Goal: Navigation & Orientation: Find specific page/section

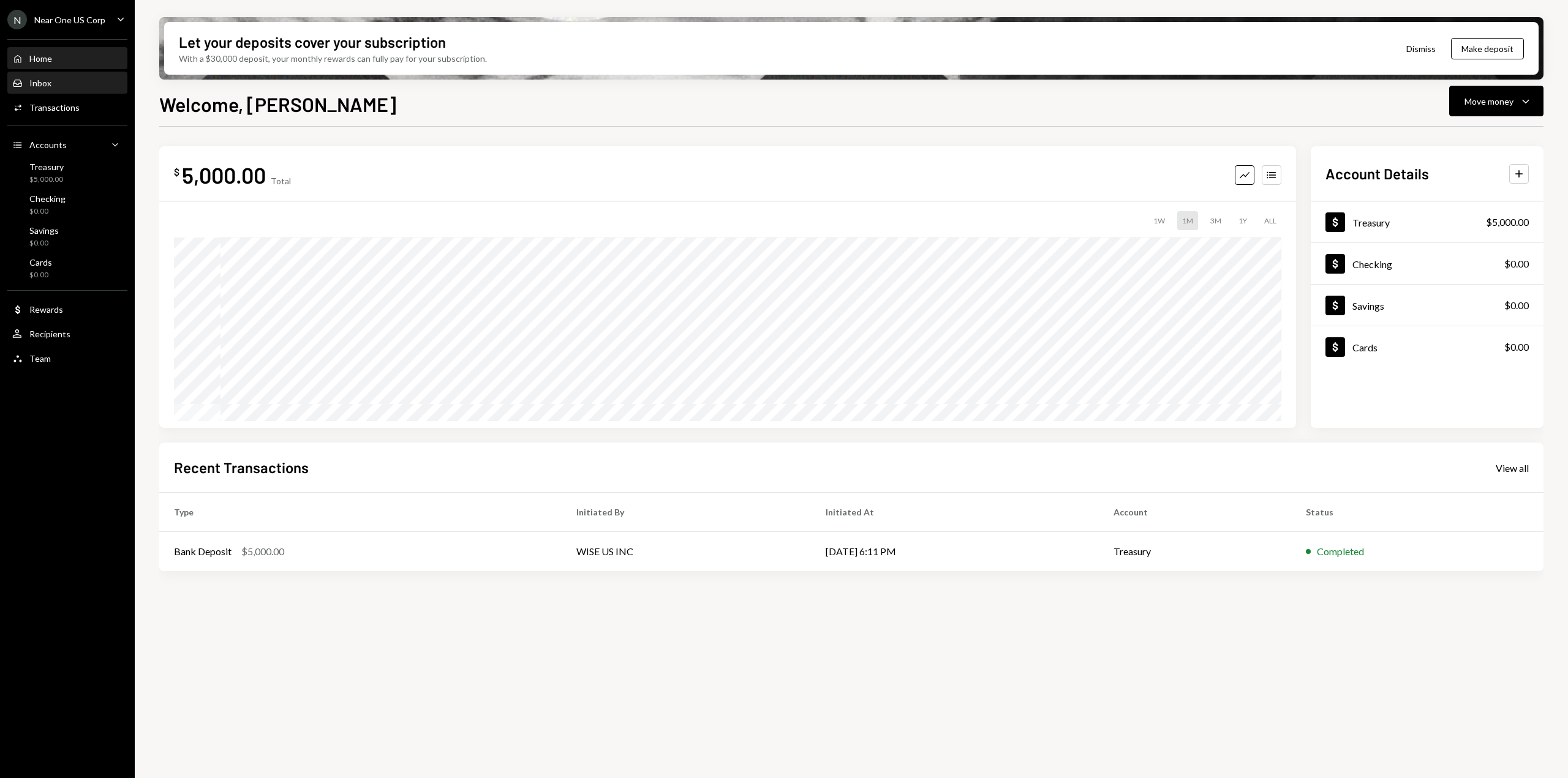
click at [41, 79] on div "Inbox" at bounding box center [40, 83] width 22 height 11
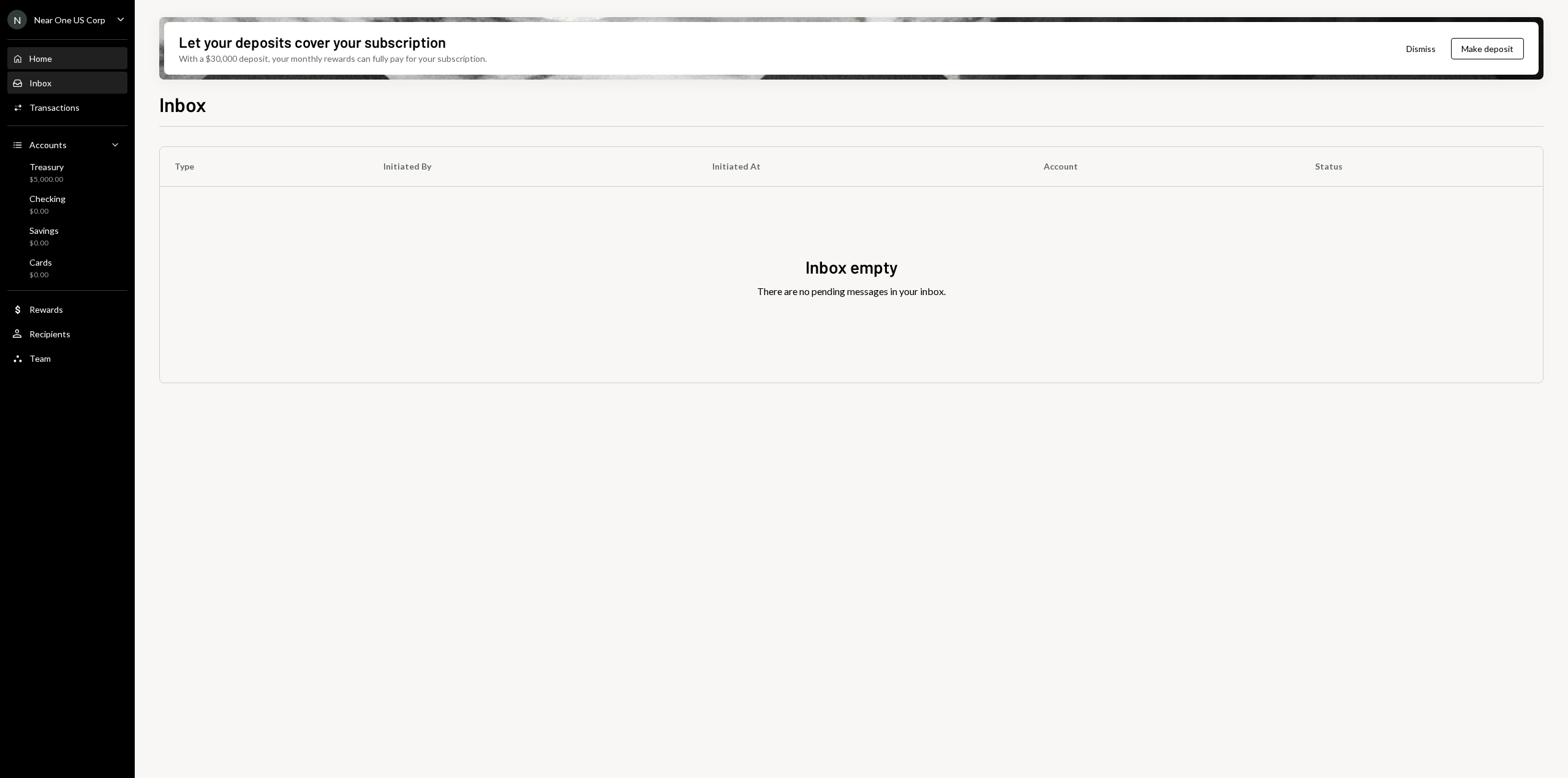
click at [37, 59] on div "Home" at bounding box center [41, 59] width 23 height 11
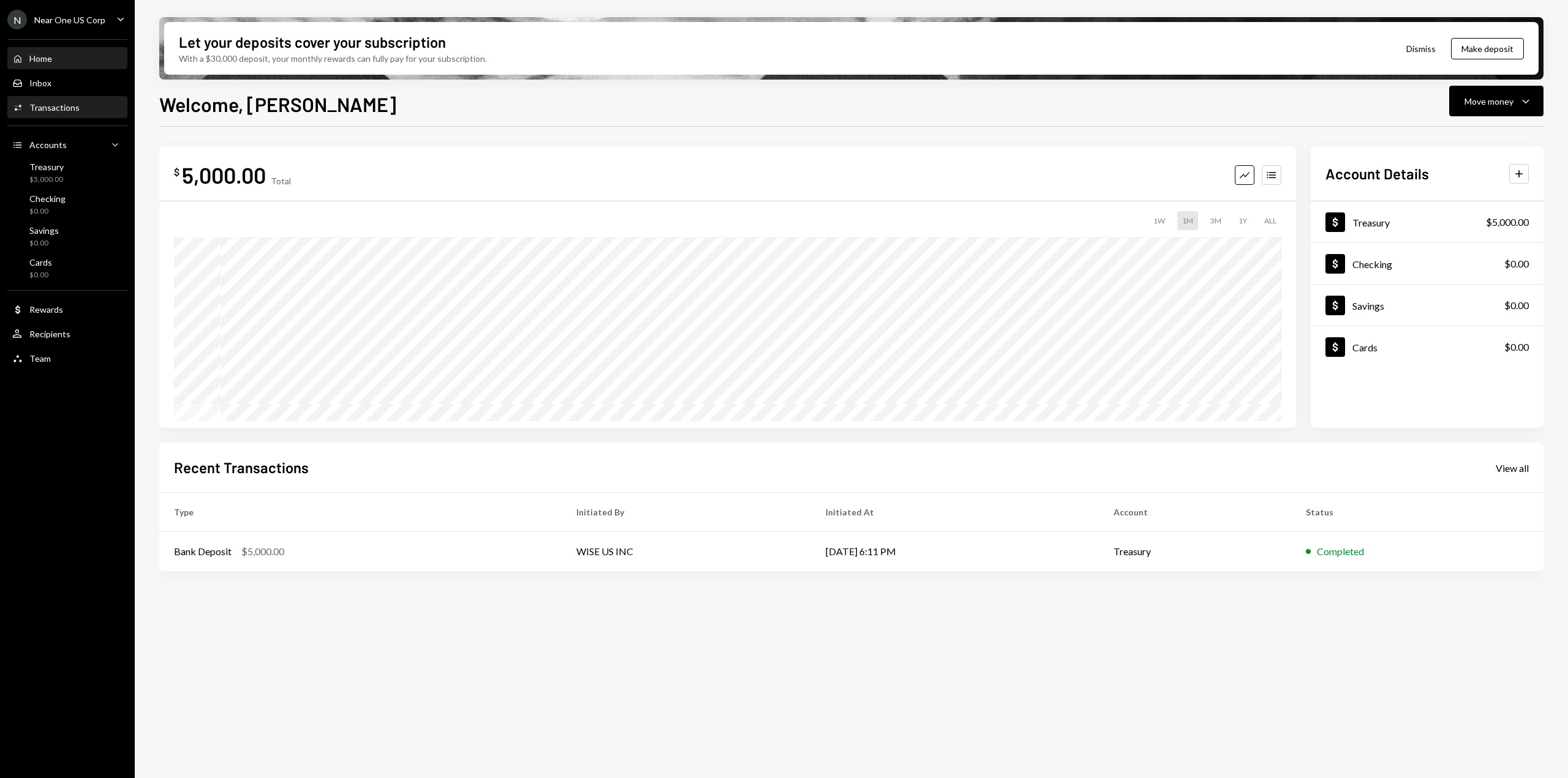
click at [69, 115] on div "Activities Transactions" at bounding box center [68, 108] width 111 height 21
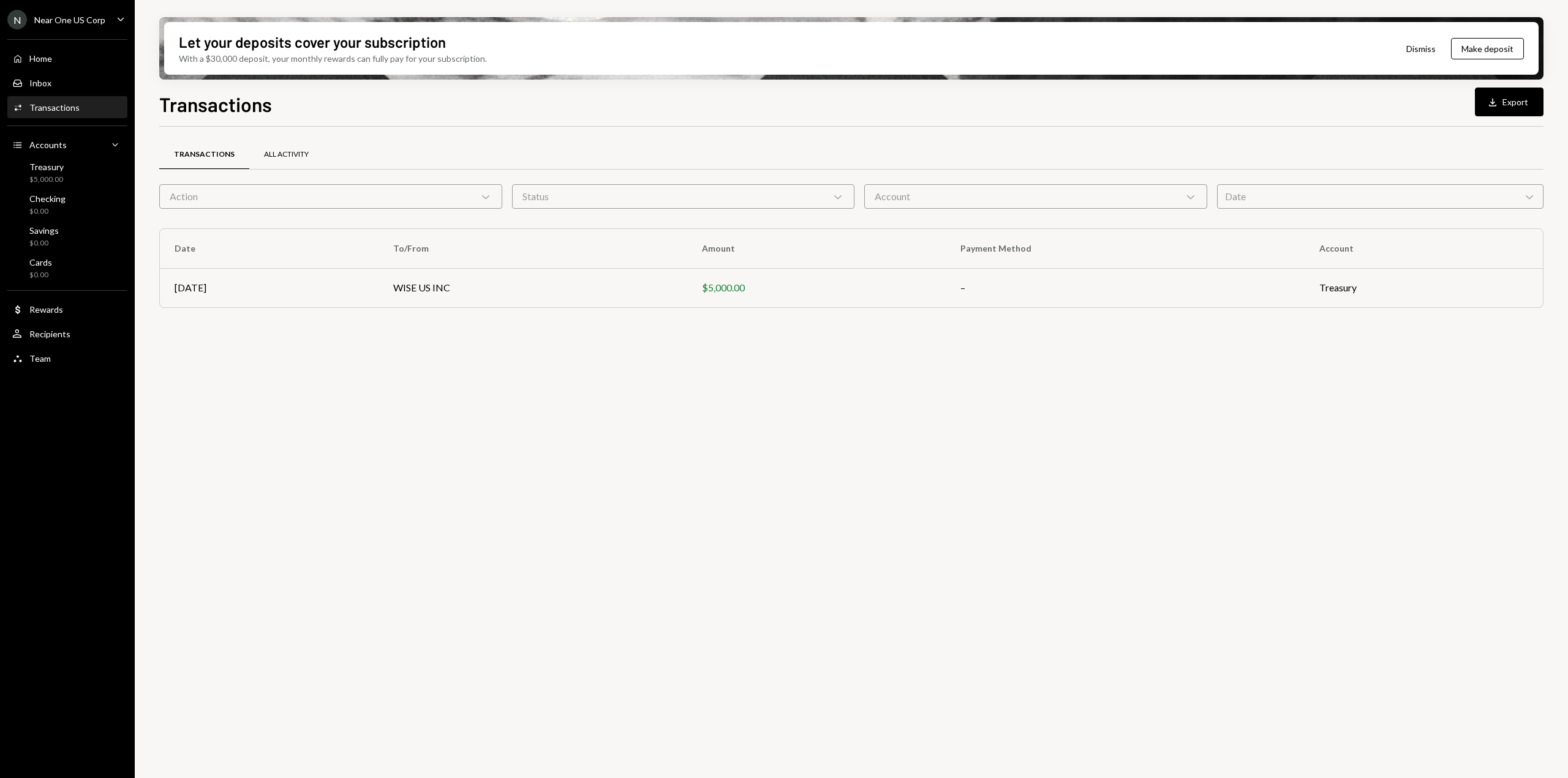
click at [286, 158] on div "All Activity" at bounding box center [286, 154] width 45 height 11
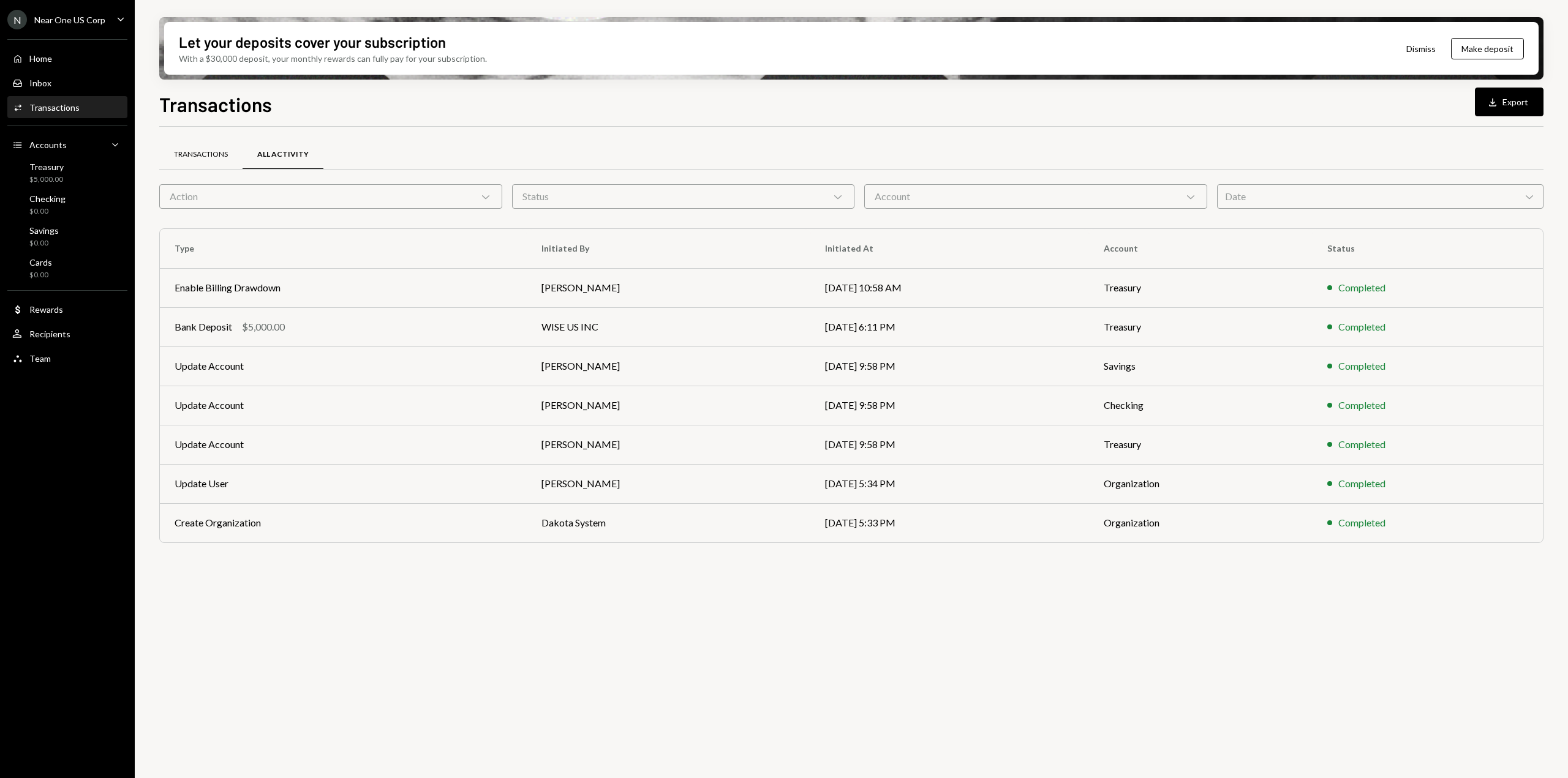
click at [205, 142] on div "Transactions" at bounding box center [201, 155] width 83 height 29
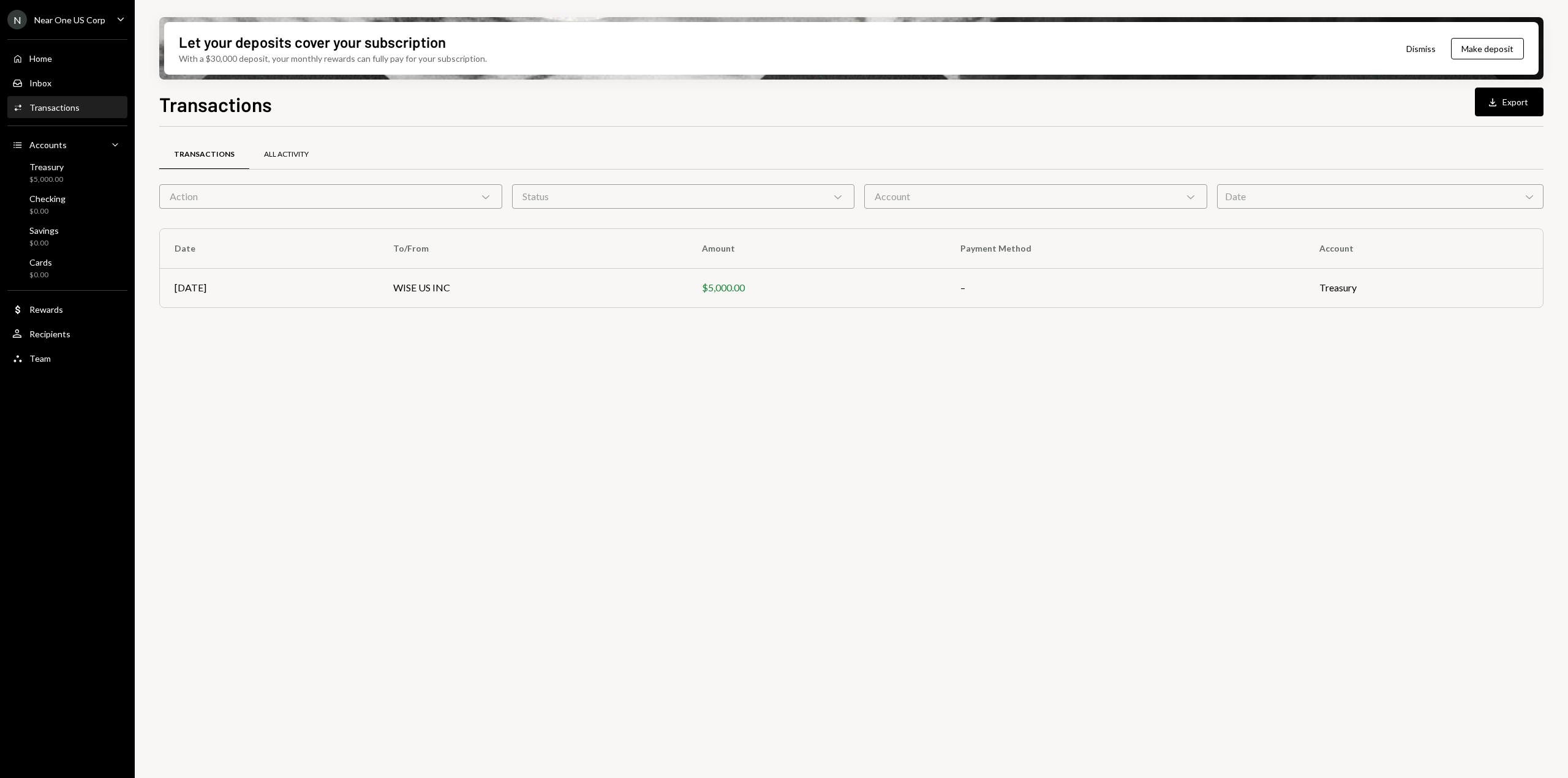
click at [278, 157] on div "All Activity" at bounding box center [286, 154] width 45 height 11
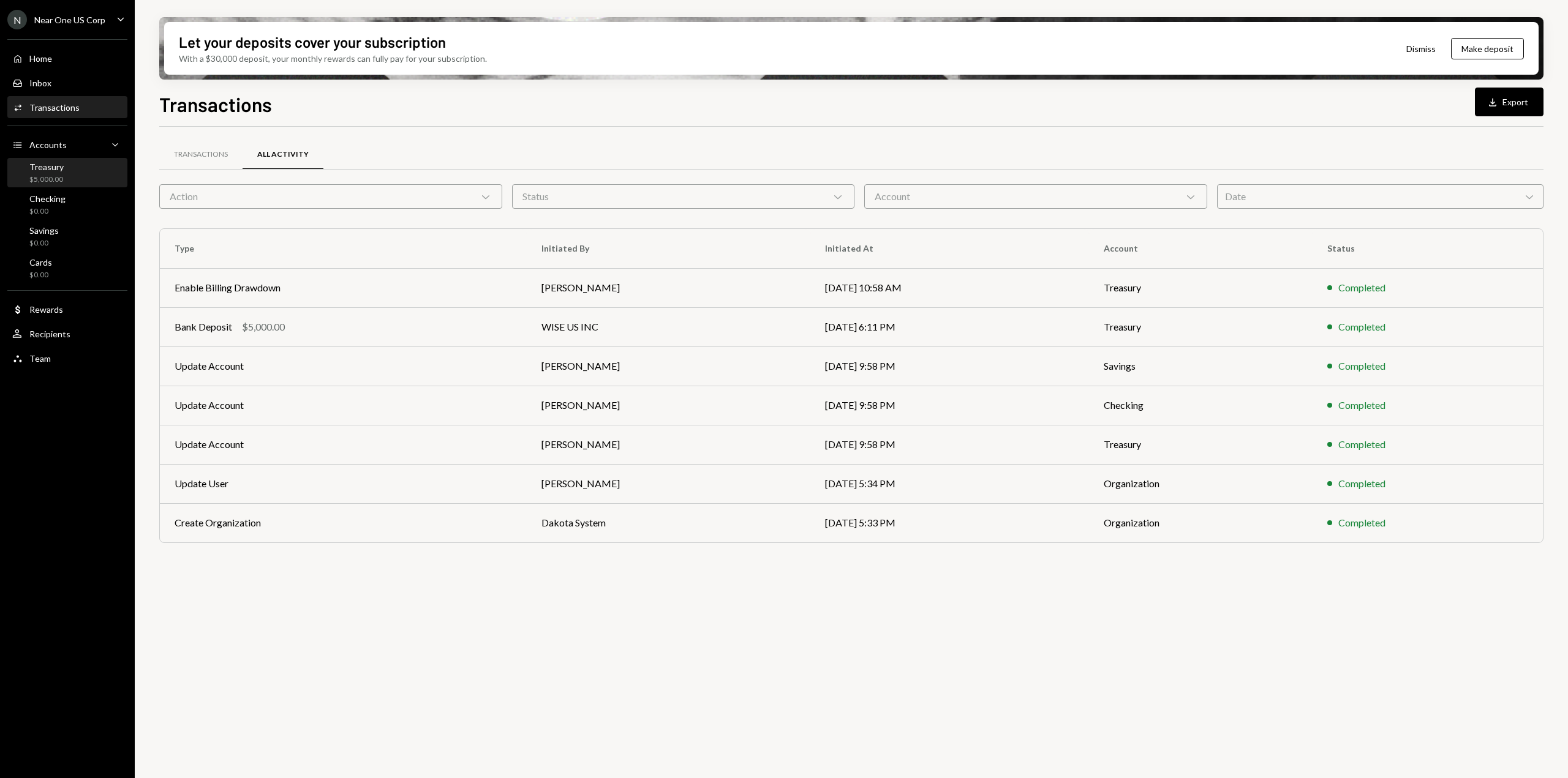
click at [94, 175] on div "Treasury $5,000.00" at bounding box center [68, 173] width 111 height 24
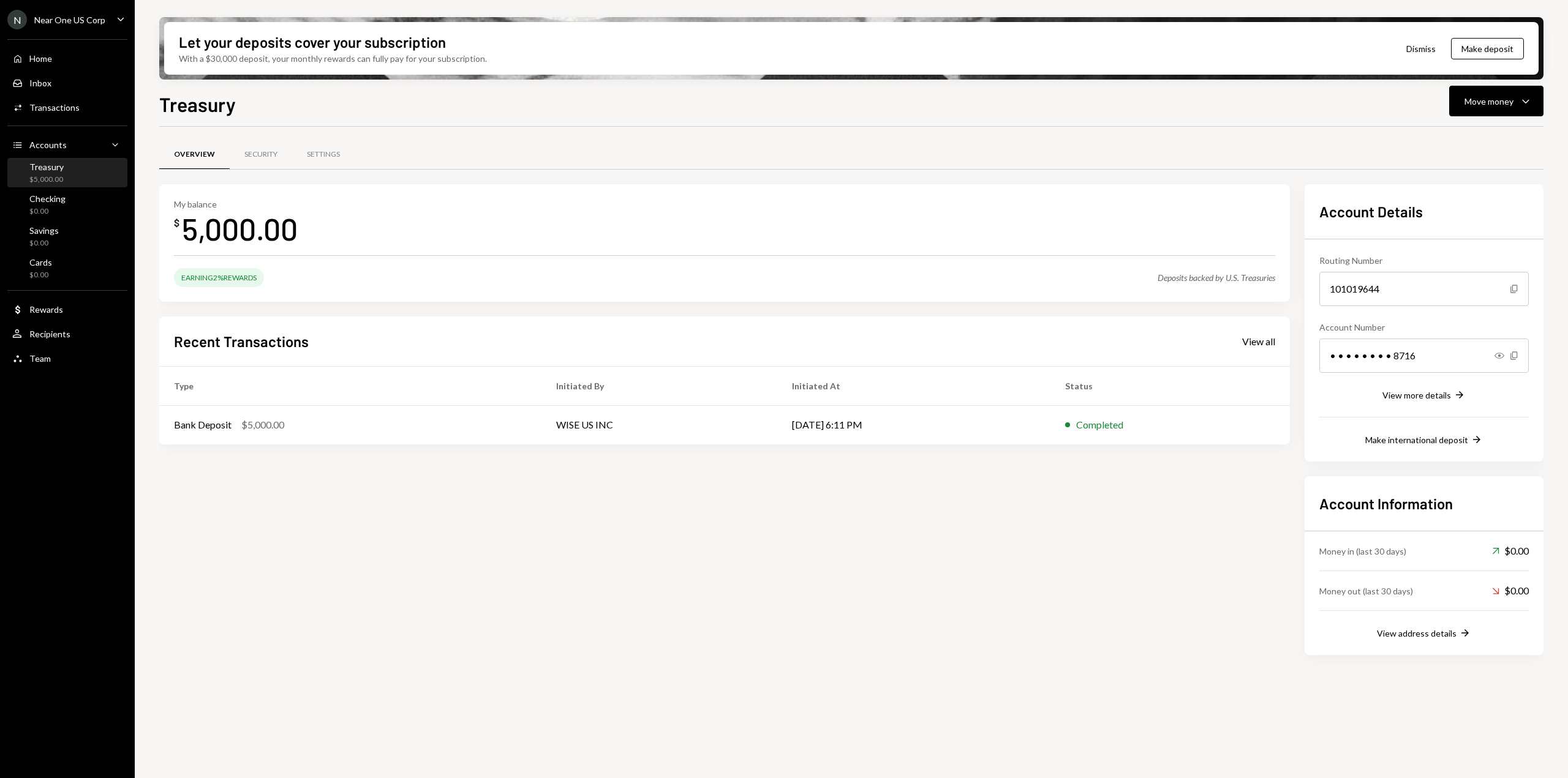
click at [1122, 554] on div "My balance $ 5,000.00 Earning 2% Rewards Deposits backed by [DEMOGRAPHIC_DATA] …" at bounding box center [725, 419] width 1131 height 471
click at [873, 684] on div "Overview Security Settings My balance $ 5,000.00 Earning 2% Rewards Deposits ba…" at bounding box center [852, 459] width 1384 height 666
click at [38, 72] on link "Inbox Inbox" at bounding box center [68, 82] width 120 height 22
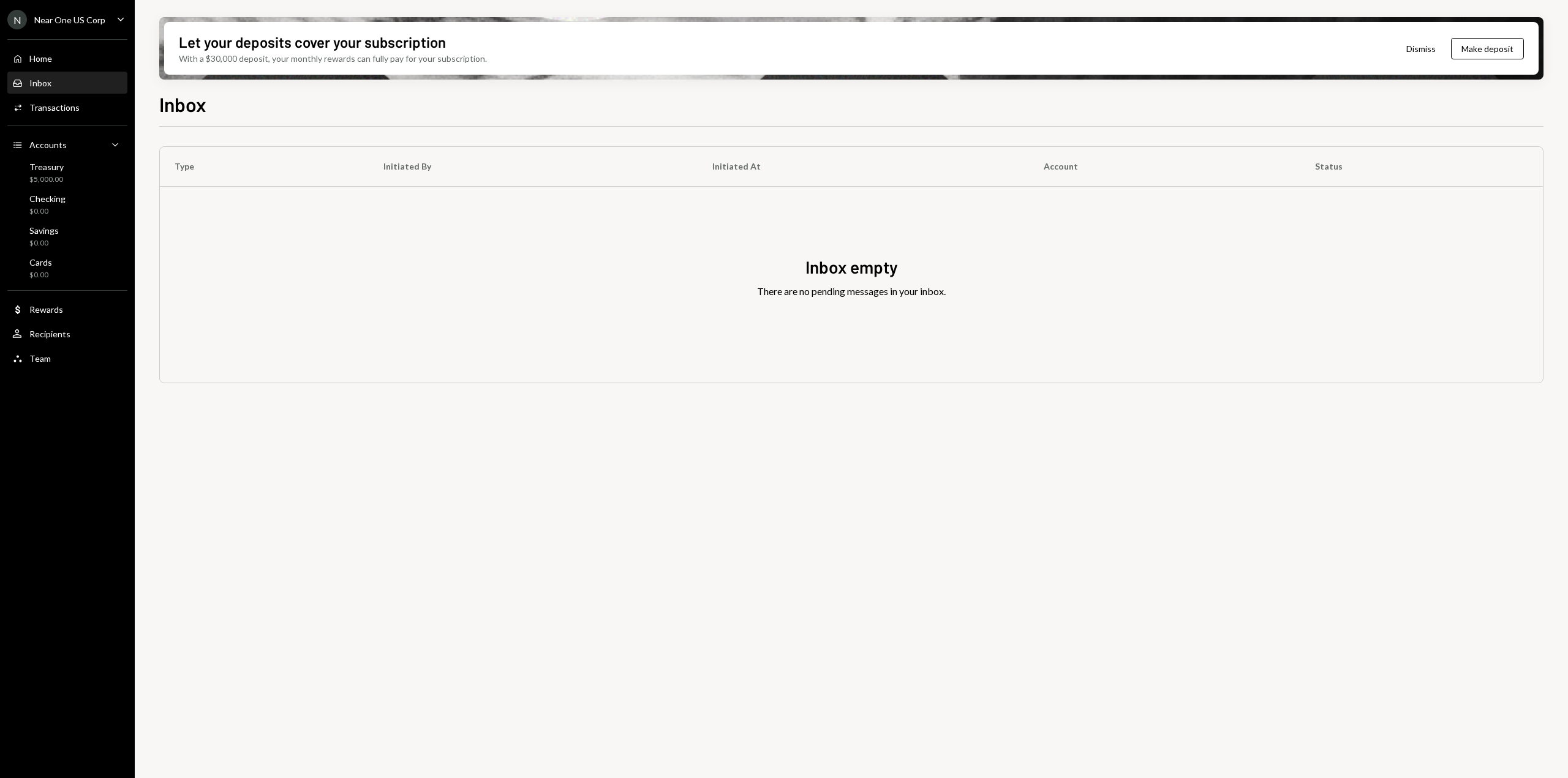
click at [653, 608] on div "Type Initiated By Initiated At Account Status Inbox empty There are no pending …" at bounding box center [852, 459] width 1384 height 666
click at [926, 550] on div "Type Initiated By Initiated At Account Status Inbox empty There are no pending …" at bounding box center [852, 459] width 1384 height 666
